Goal: Information Seeking & Learning: Learn about a topic

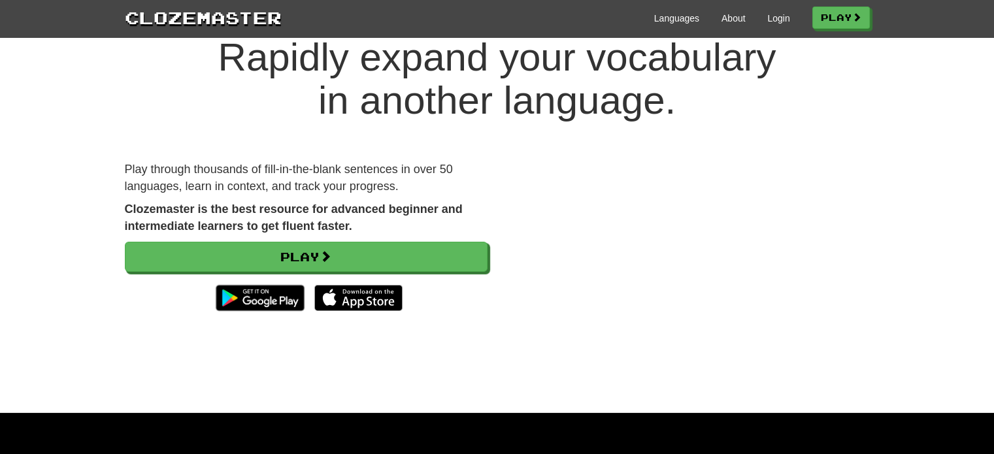
scroll to position [65, 0]
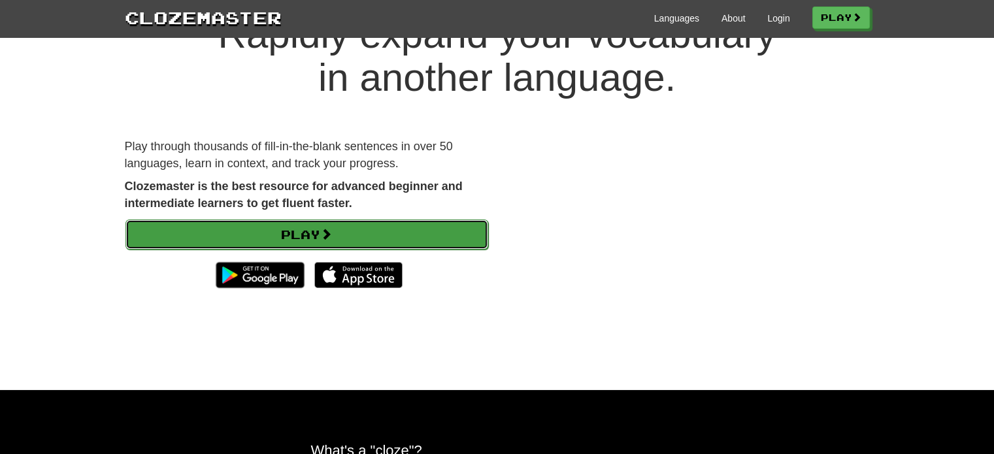
click at [397, 239] on link "Play" at bounding box center [306, 234] width 363 height 30
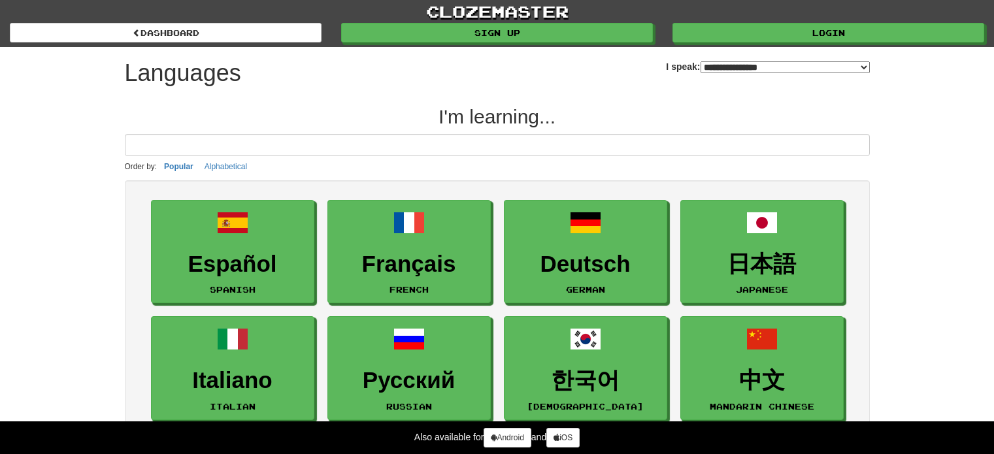
select select "*******"
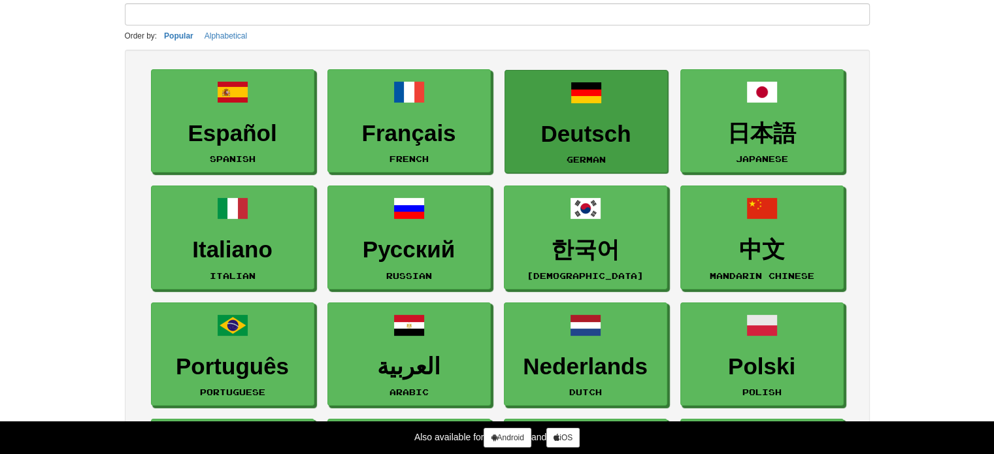
scroll to position [65, 0]
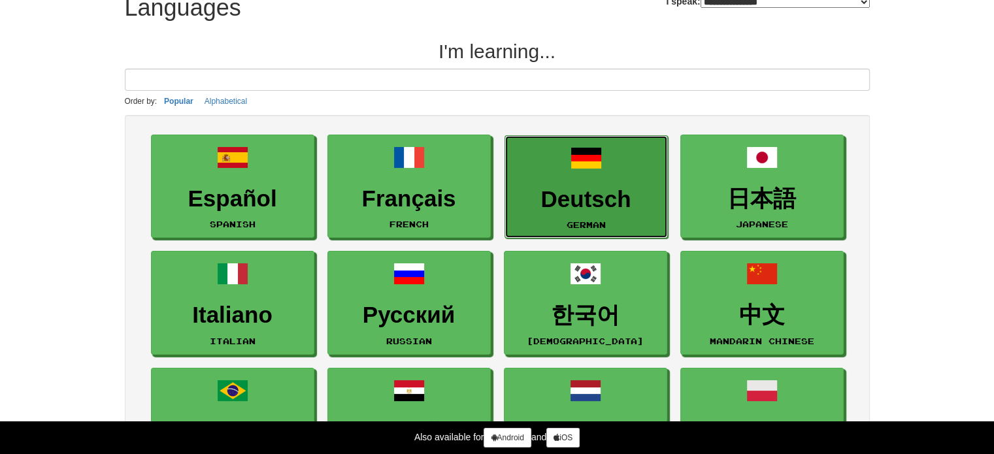
click at [614, 200] on h3 "Deutsch" at bounding box center [585, 199] width 149 height 25
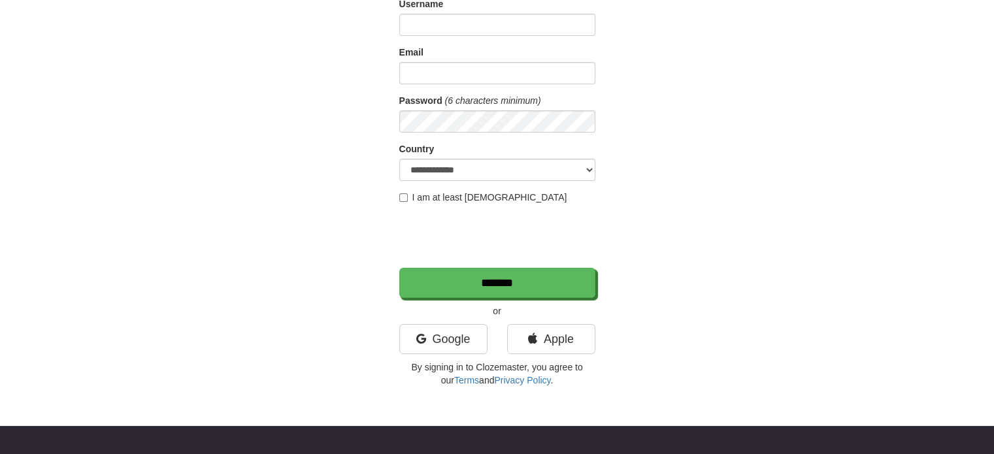
scroll to position [131, 0]
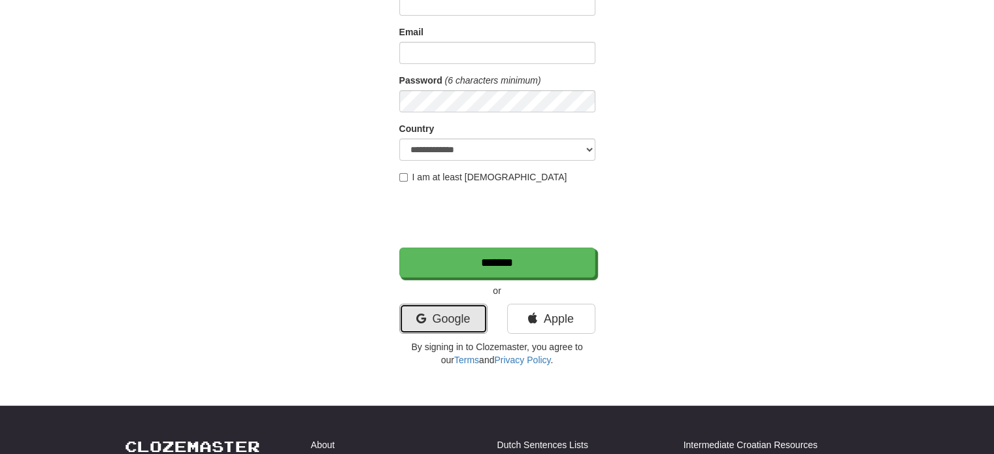
click at [454, 329] on link "Google" at bounding box center [443, 319] width 88 height 30
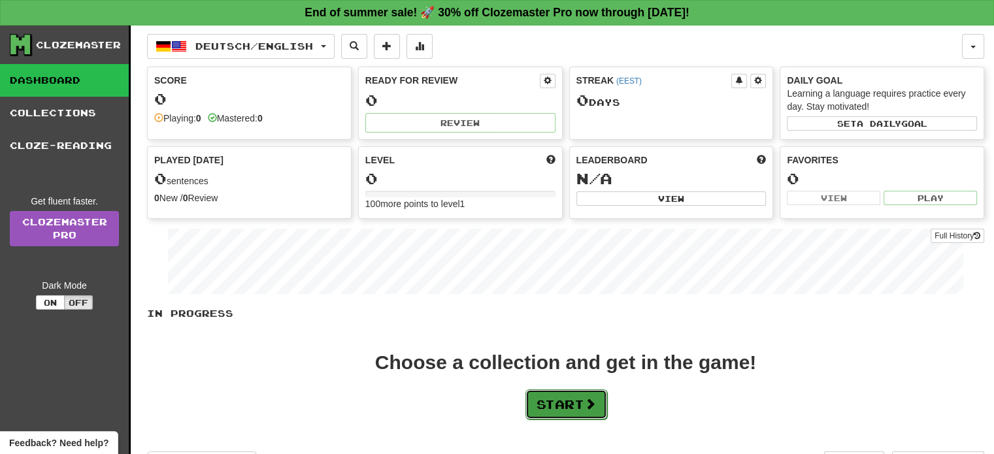
click at [548, 394] on button "Start" at bounding box center [566, 404] width 82 height 30
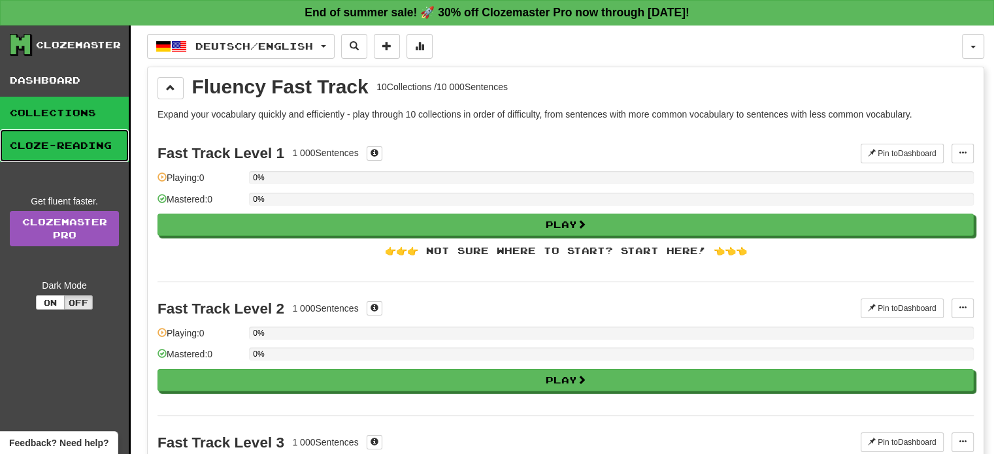
click at [77, 138] on link "Cloze-Reading" at bounding box center [64, 145] width 129 height 33
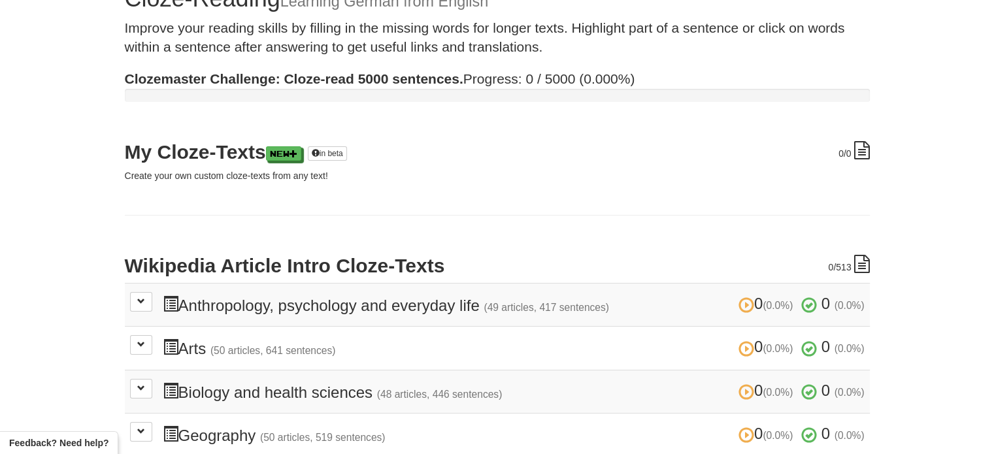
scroll to position [131, 0]
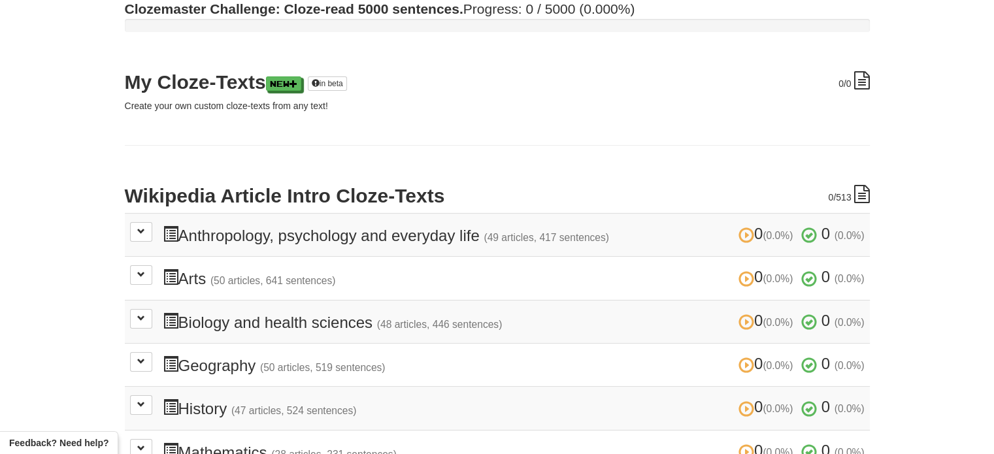
click at [225, 318] on h3 "0 (0.0%) 0 (0.0%) Biology and health sciences (48 articles, 446 sentences) 0 (0…" at bounding box center [514, 321] width 702 height 19
click at [133, 312] on button at bounding box center [141, 319] width 22 height 20
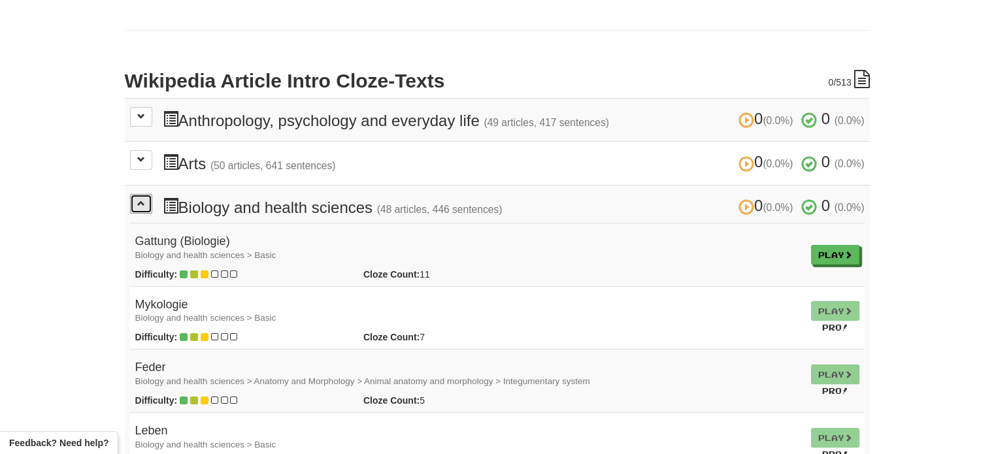
scroll to position [261, 0]
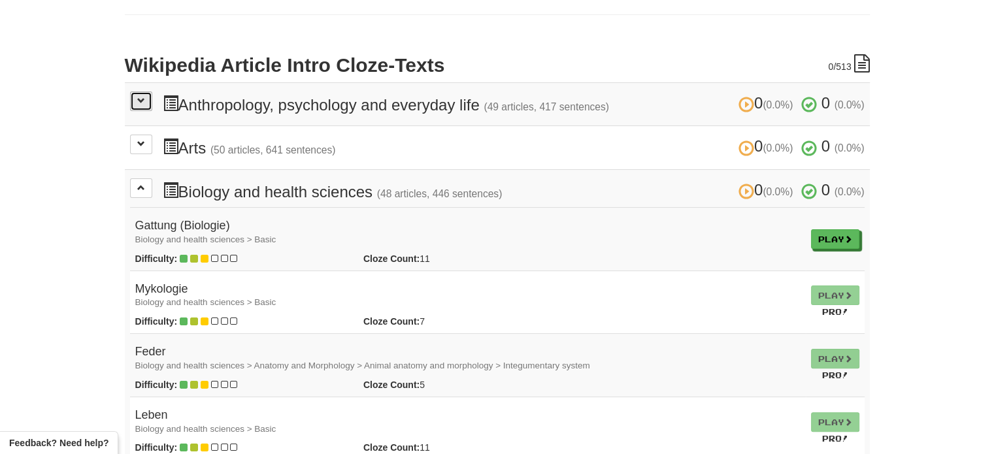
click at [141, 97] on span at bounding box center [141, 101] width 8 height 8
